Goal: Task Accomplishment & Management: Use online tool/utility

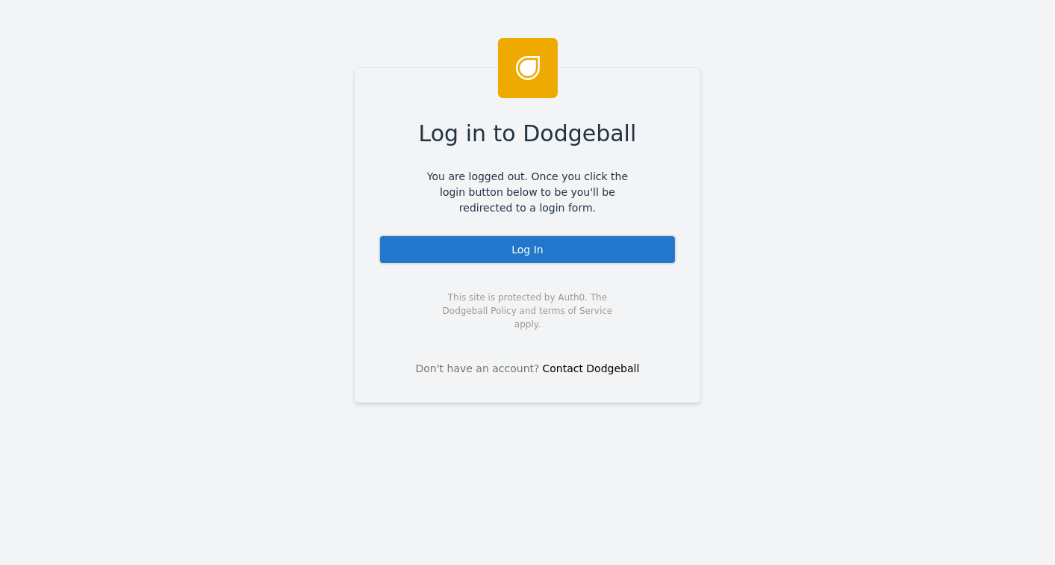
click at [526, 246] on div "Log In" at bounding box center [528, 250] width 298 height 30
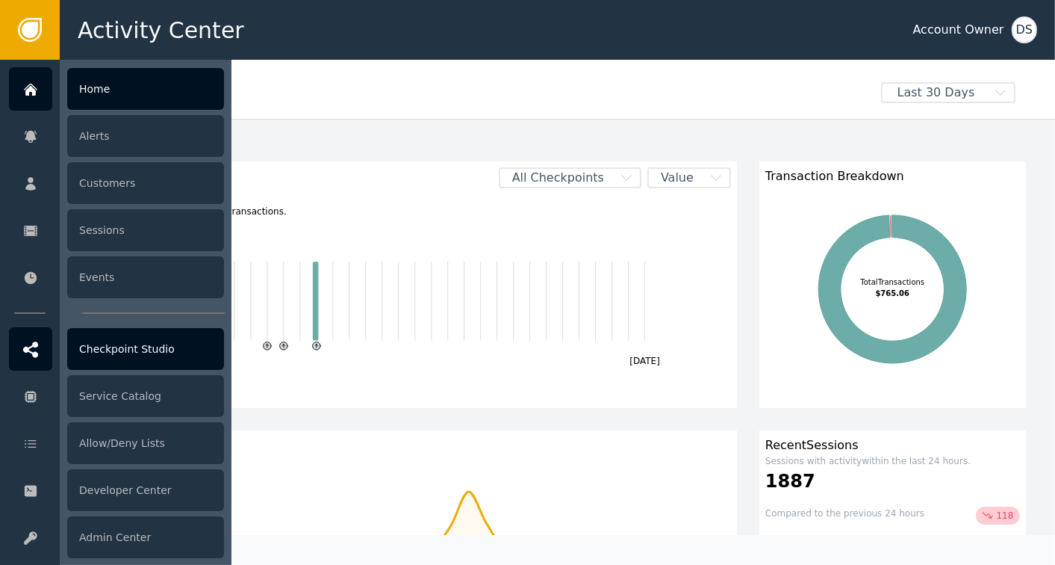
click at [104, 346] on div "Checkpoint Studio" at bounding box center [145, 349] width 157 height 42
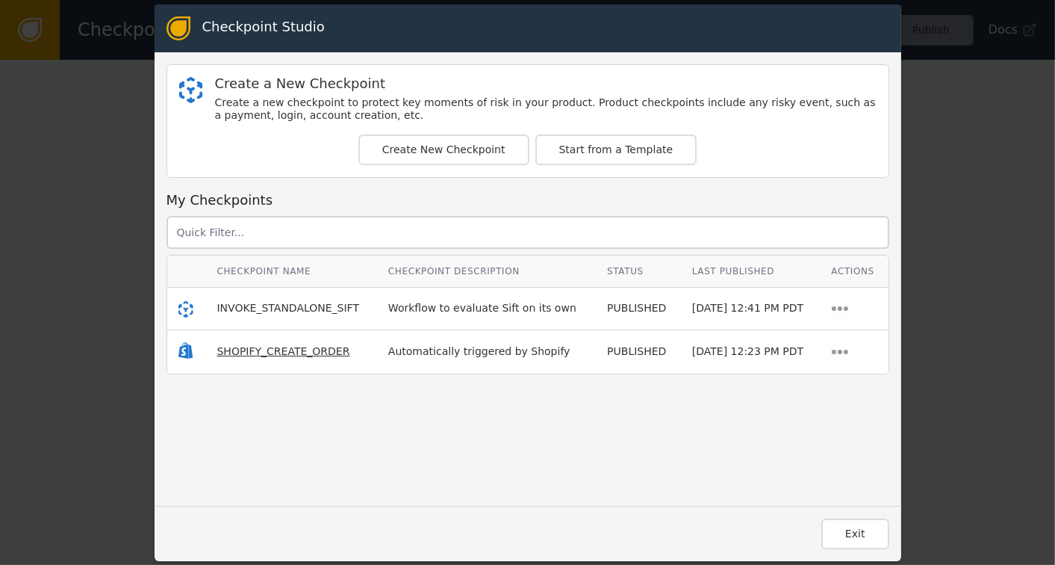
click at [303, 349] on span "SHOPIFY_CREATE_ORDER" at bounding box center [283, 351] width 133 height 12
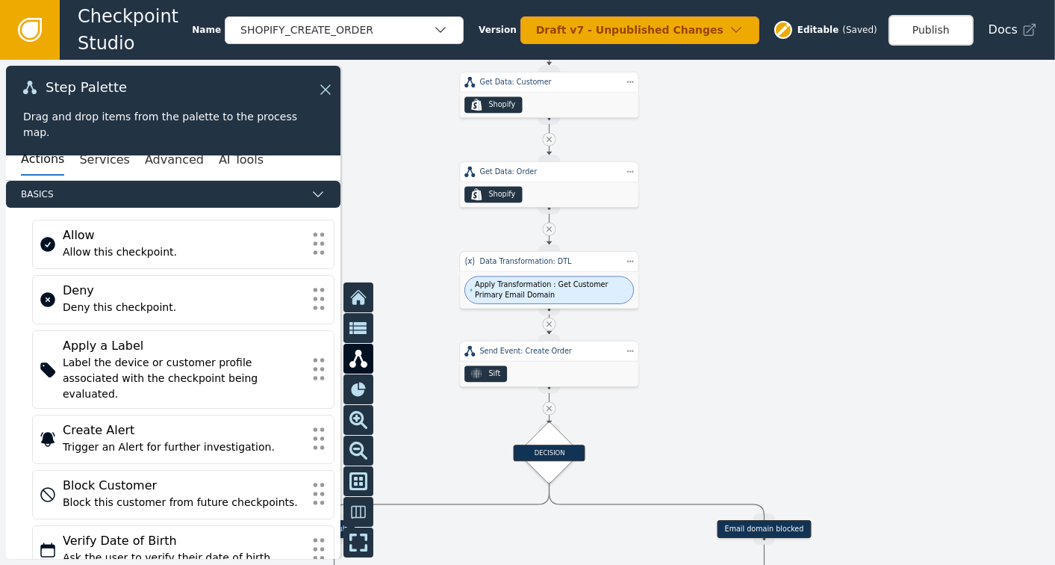
drag, startPoint x: 630, startPoint y: 353, endPoint x: 789, endPoint y: 171, distance: 241.4
click at [789, 171] on div at bounding box center [527, 312] width 1055 height 505
click at [551, 275] on div "Apply Transformation : Get Customer Primary Email Domain" at bounding box center [549, 291] width 179 height 37
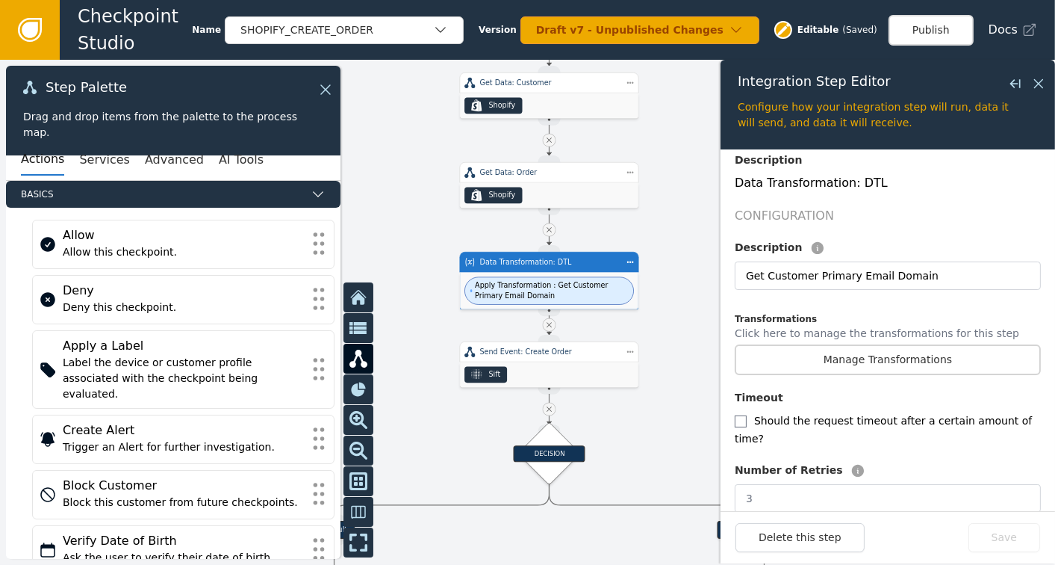
scroll to position [323, 0]
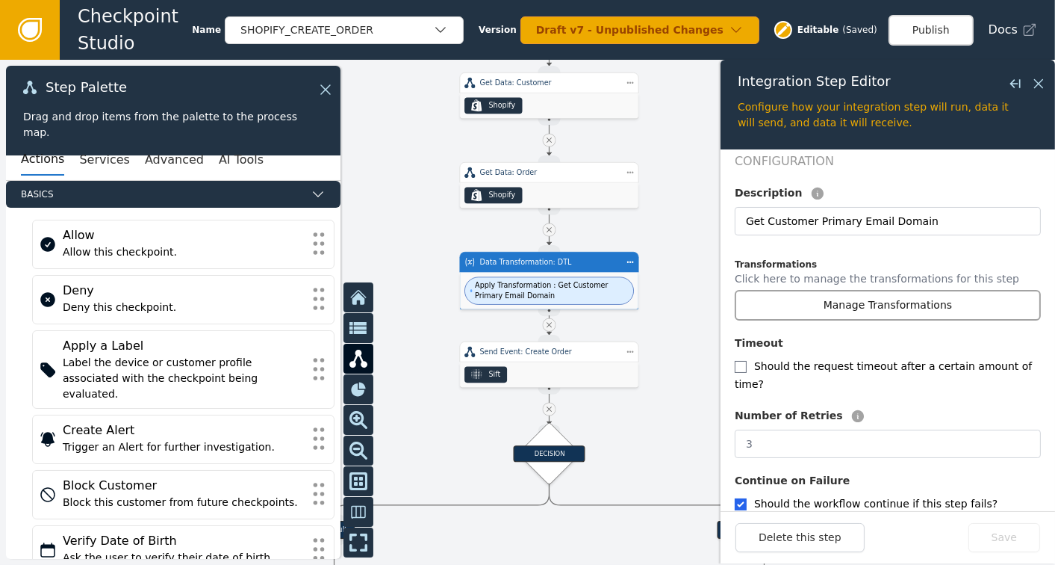
click at [903, 290] on button "Manage Transformations" at bounding box center [888, 305] width 306 height 31
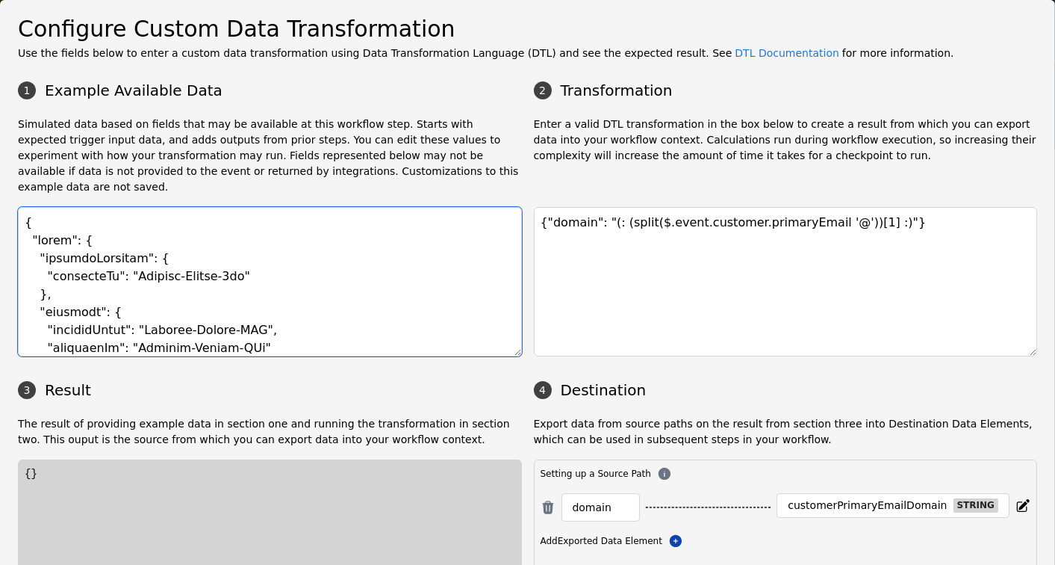
click at [273, 288] on textarea at bounding box center [270, 281] width 504 height 149
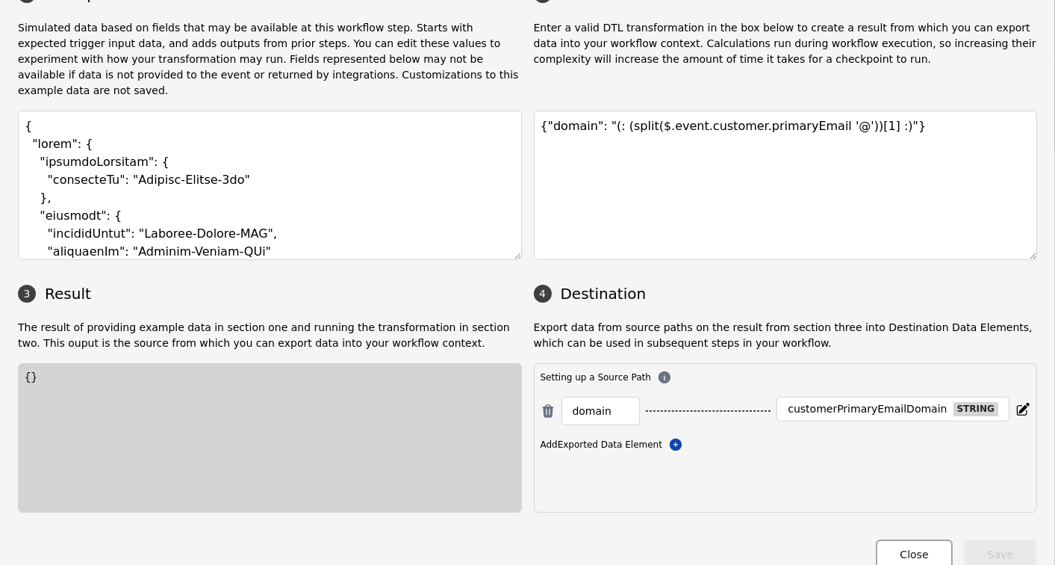
click at [925, 539] on button "Close" at bounding box center [914, 554] width 76 height 31
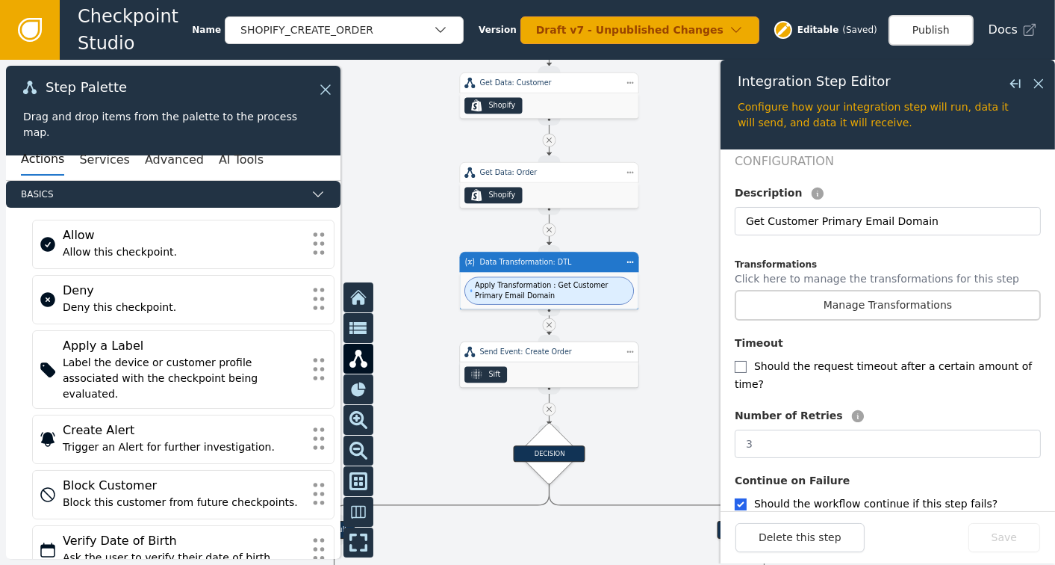
click at [595, 369] on div "Sift" at bounding box center [549, 374] width 179 height 25
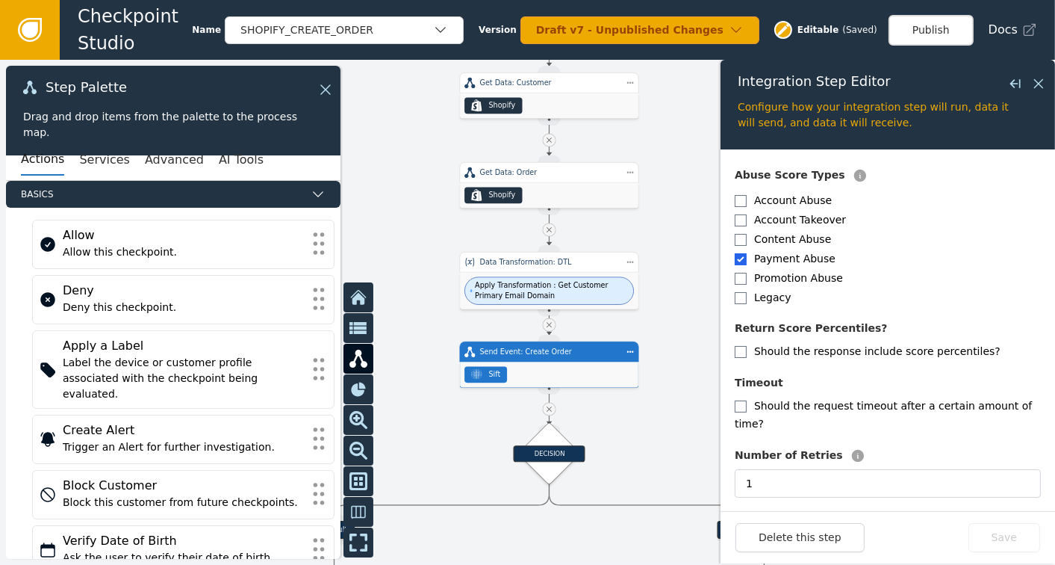
scroll to position [357, 0]
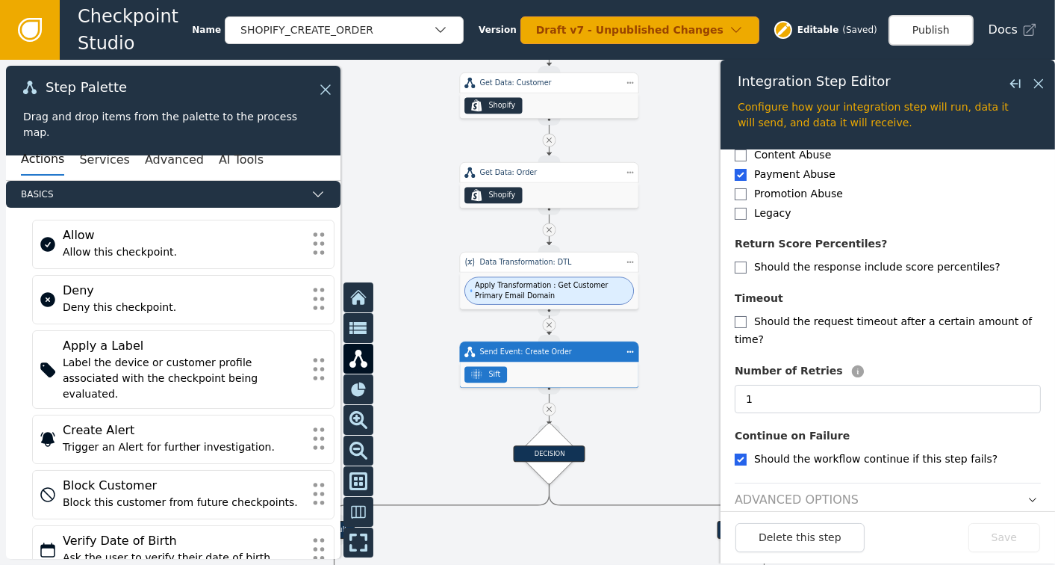
click at [820, 491] on h2 "Advanced Options" at bounding box center [797, 500] width 124 height 18
click at [1028, 494] on icon "button" at bounding box center [1033, 499] width 10 height 10
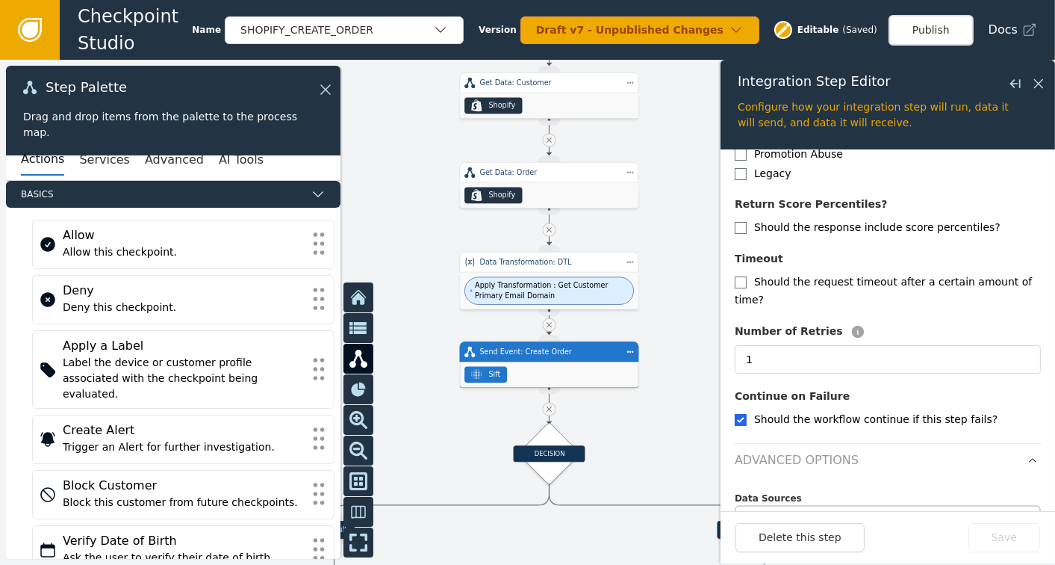
scroll to position [423, 0]
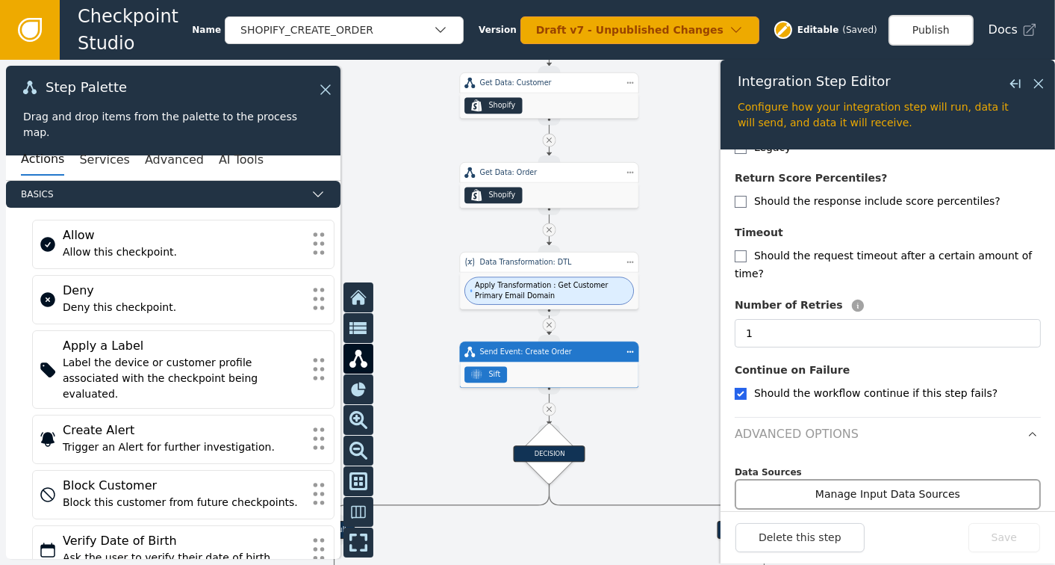
click at [883, 479] on button "Manage Input Data Sources" at bounding box center [888, 494] width 306 height 31
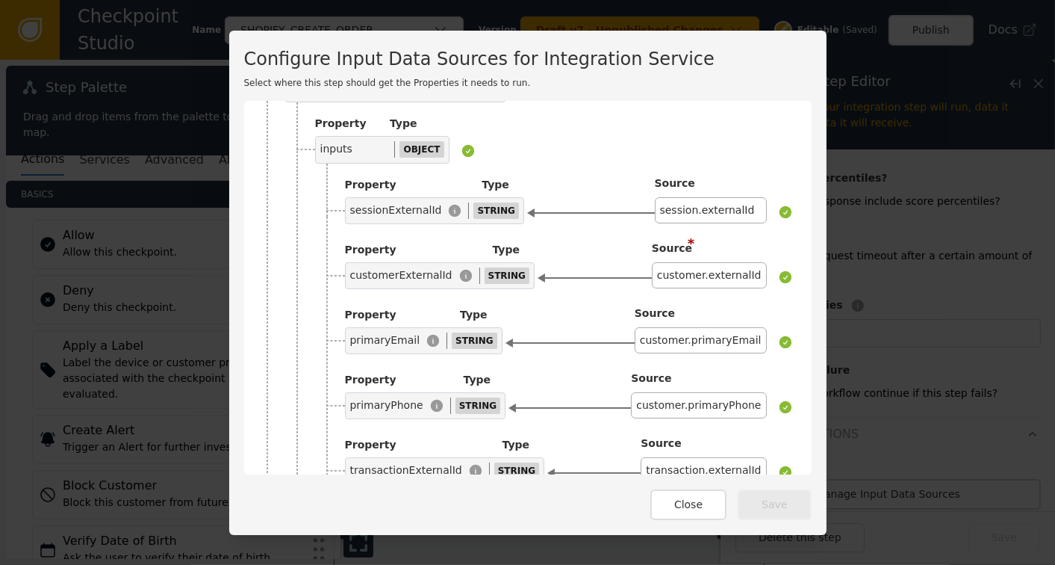
scroll to position [114, 0]
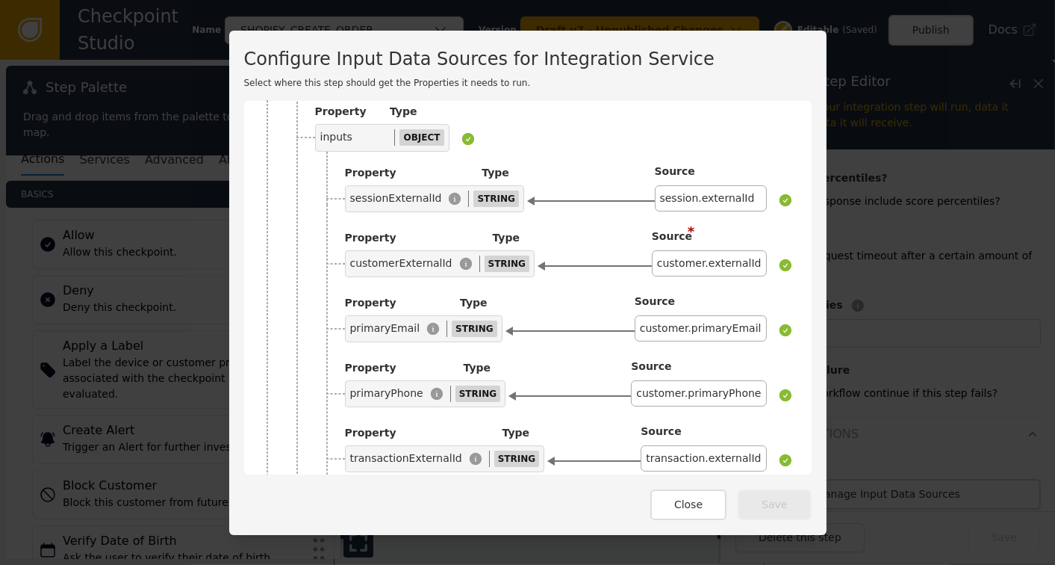
click at [949, 81] on div "Configure Input Data Sources for Integration Service Select where this step sho…" at bounding box center [527, 282] width 1055 height 565
click at [687, 505] on button "Close" at bounding box center [689, 504] width 76 height 31
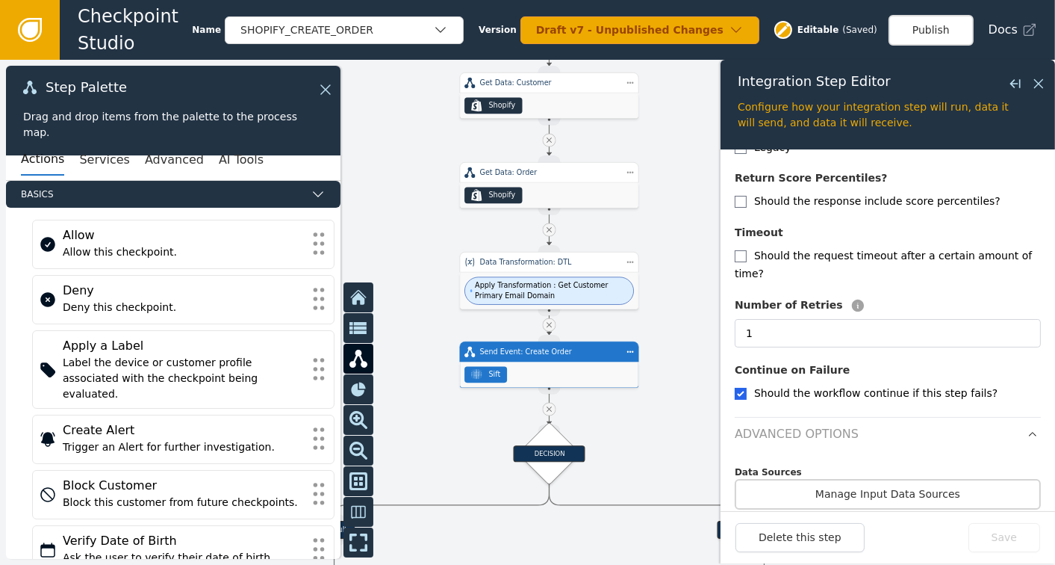
click at [33, 28] on icon at bounding box center [30, 30] width 16 height 16
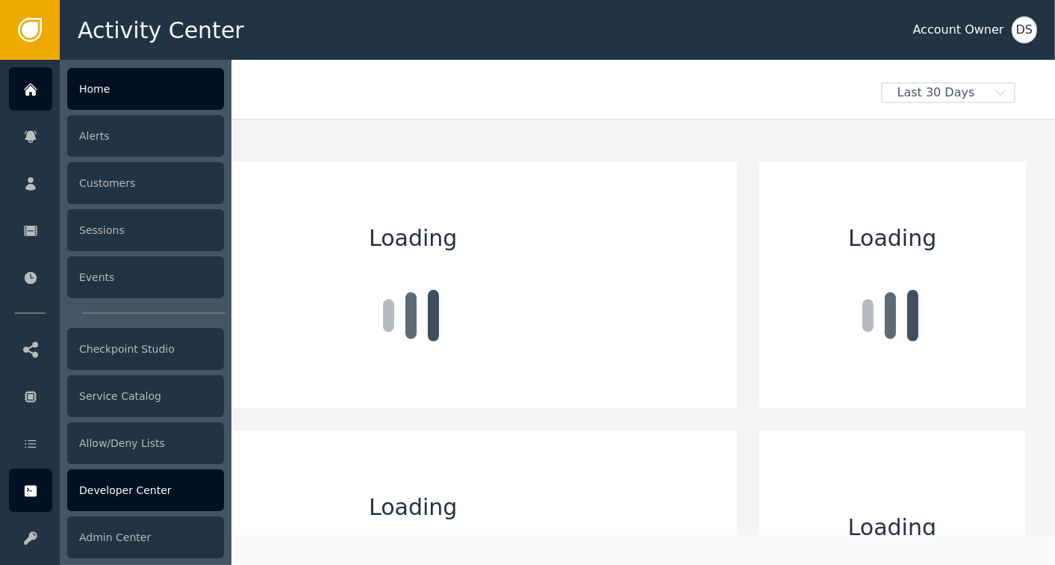
click at [118, 489] on div "Developer Center" at bounding box center [145, 490] width 157 height 42
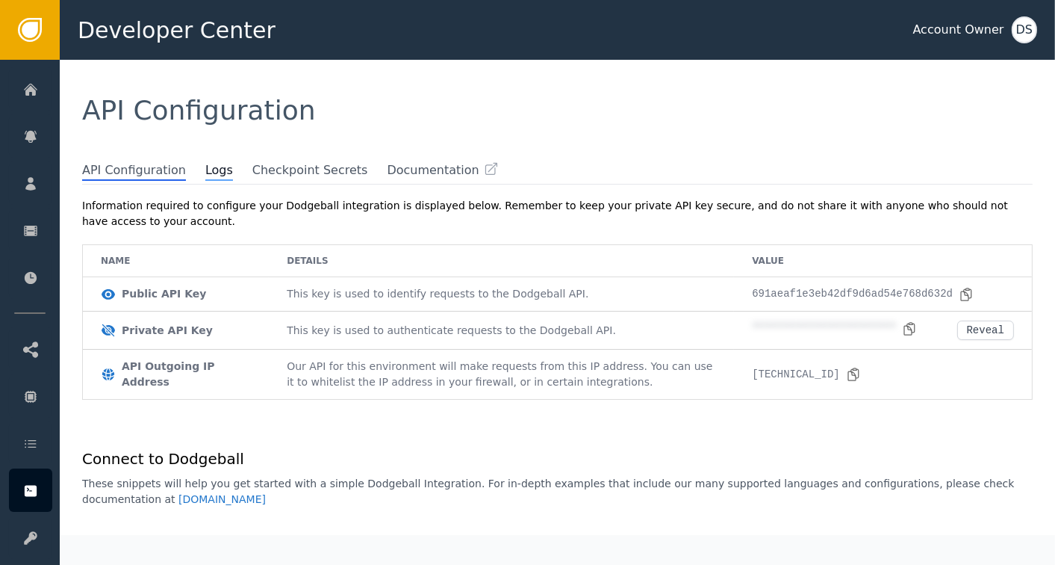
click at [194, 161] on div "API Configuration" at bounding box center [558, 111] width 996 height 102
click at [205, 175] on span "Logs" at bounding box center [219, 170] width 28 height 19
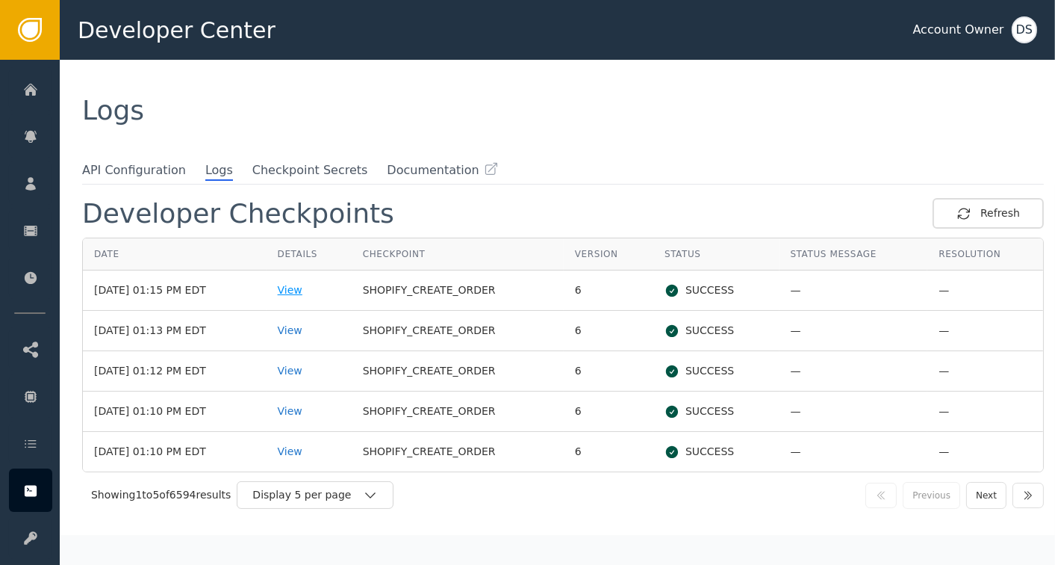
click at [303, 285] on div "View" at bounding box center [309, 290] width 63 height 16
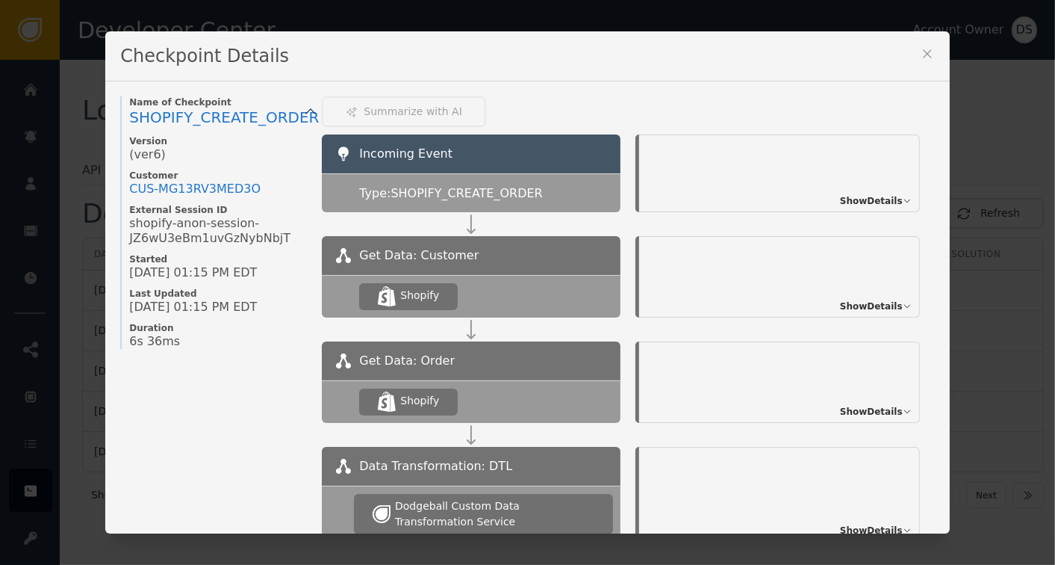
click at [850, 190] on div "Show Details" at bounding box center [779, 173] width 280 height 78
click at [868, 201] on span "Show Details" at bounding box center [871, 200] width 63 height 13
